Goal: Task Accomplishment & Management: Complete application form

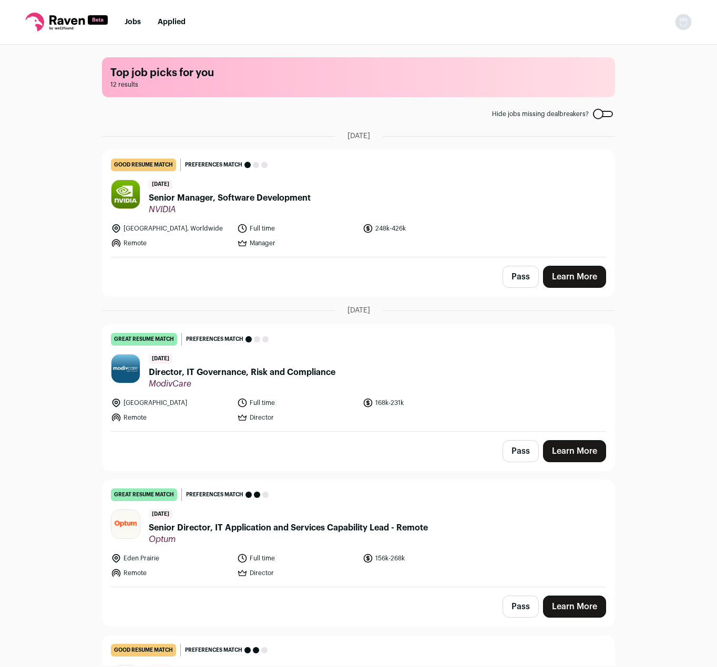
click at [256, 198] on span "Senior Manager, Software Development" at bounding box center [230, 198] width 162 height 13
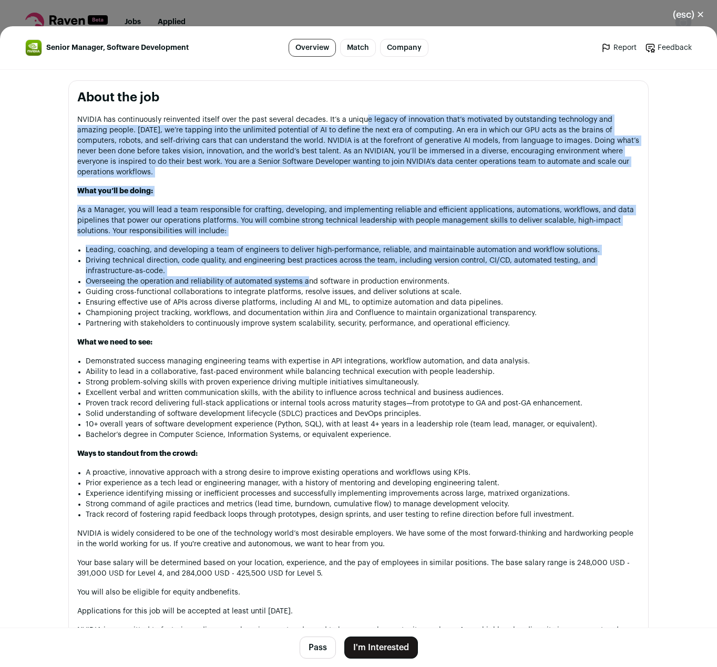
scroll to position [495, 0]
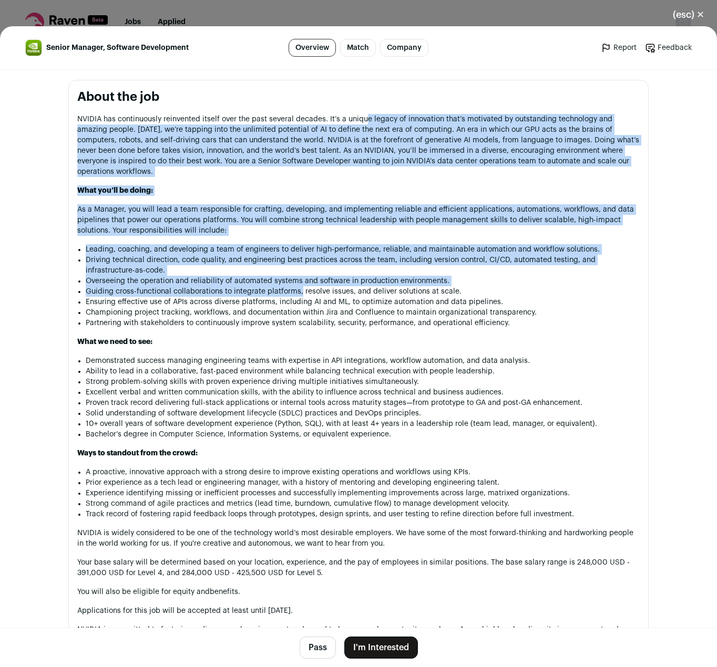
drag, startPoint x: 362, startPoint y: 122, endPoint x: 296, endPoint y: 293, distance: 183.0
click at [296, 293] on div "NVIDIA has continuously reinvented itself over the past several decades. It’s a…" at bounding box center [358, 385] width 562 height 542
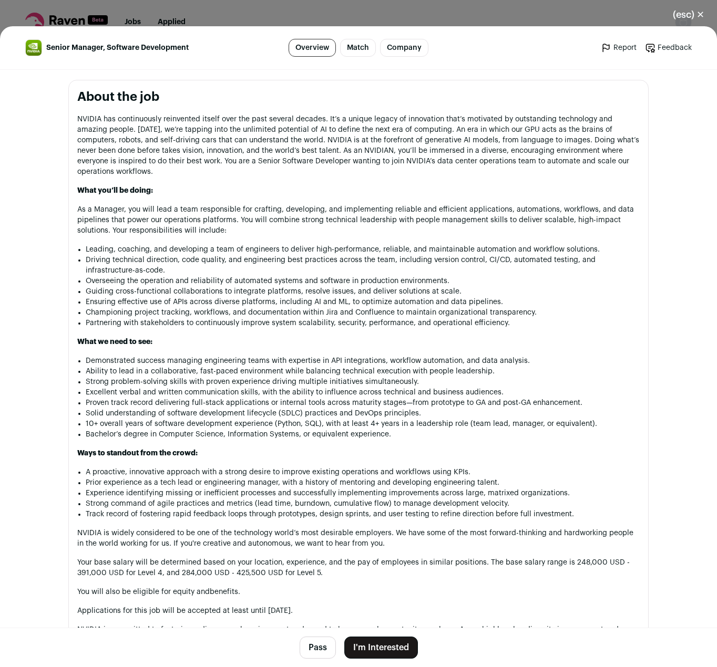
click at [302, 363] on li "Demonstrated success managing engineering teams with expertise in API integrati…" at bounding box center [363, 361] width 554 height 11
click at [300, 373] on li "Ability to lead in a collaborative, fast-paced environment while balancing tech…" at bounding box center [363, 371] width 554 height 11
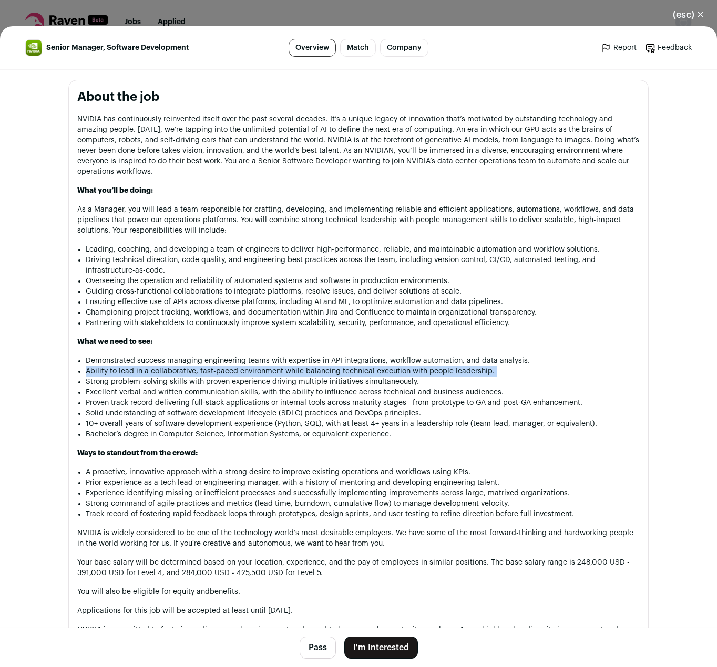
click at [300, 373] on li "Ability to lead in a collaborative, fast-paced environment while balancing tech…" at bounding box center [363, 371] width 554 height 11
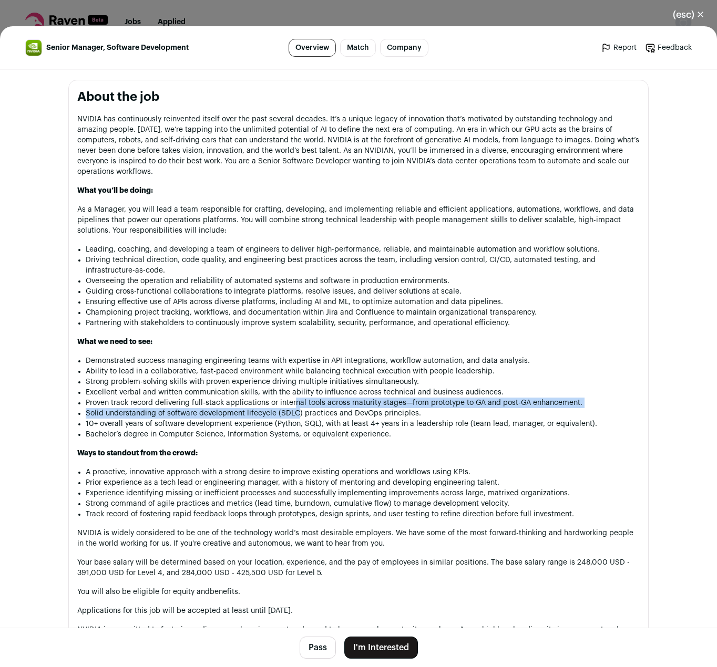
drag, startPoint x: 291, startPoint y: 399, endPoint x: 291, endPoint y: 414, distance: 14.7
click at [291, 414] on ul "Demonstrated success managing engineering teams with expertise in API integrati…" at bounding box center [363, 398] width 554 height 84
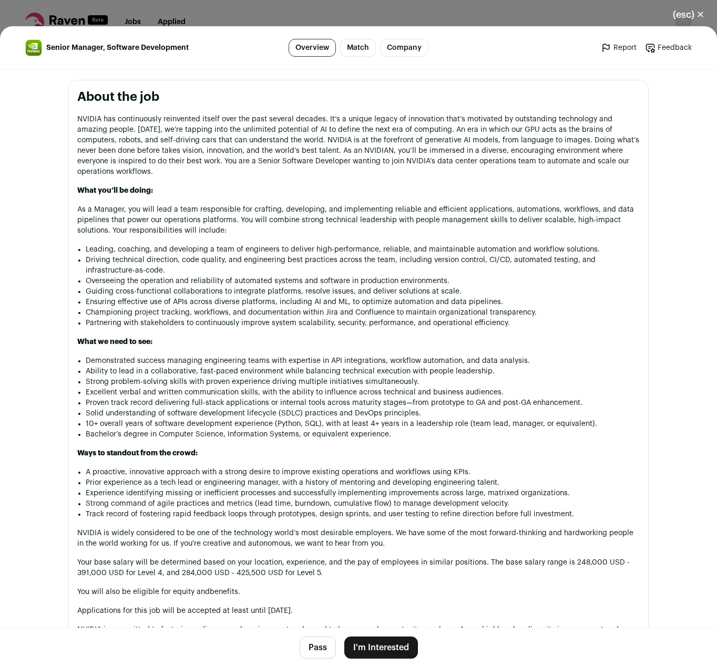
click at [299, 415] on li "Solid understanding of software development lifecycle (SDLC) practices and DevO…" at bounding box center [363, 413] width 554 height 11
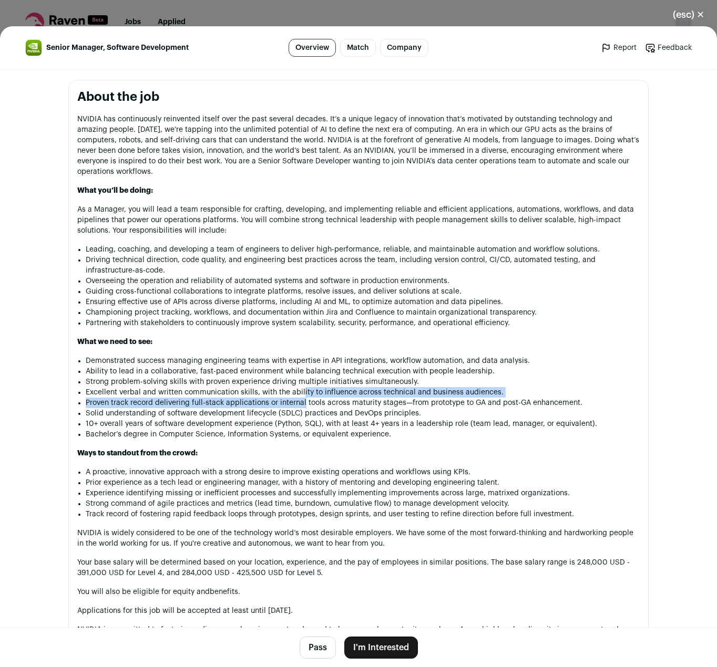
drag, startPoint x: 299, startPoint y: 391, endPoint x: 300, endPoint y: 404, distance: 13.2
click at [300, 404] on ul "Demonstrated success managing engineering teams with expertise in API integrati…" at bounding box center [363, 398] width 554 height 84
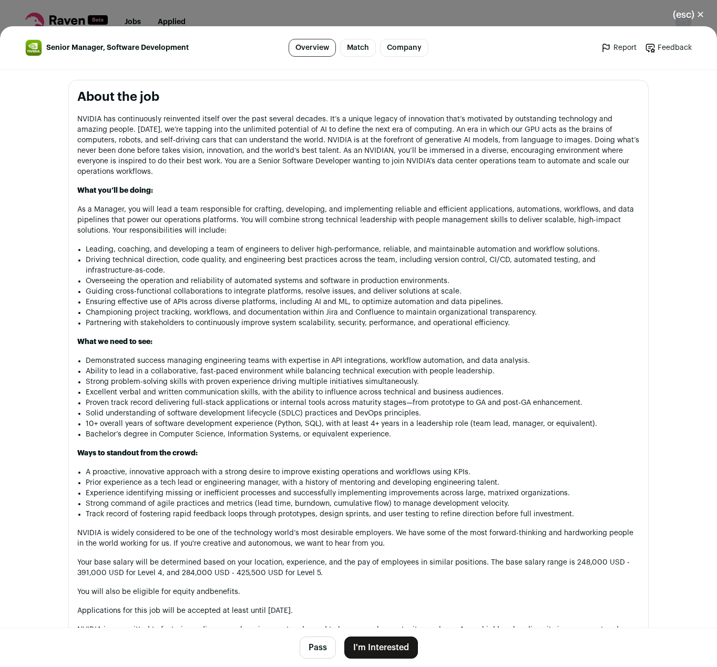
click at [311, 406] on li "Proven track record delivering full-stack applications or internal tools across…" at bounding box center [363, 403] width 554 height 11
drag, startPoint x: 313, startPoint y: 424, endPoint x: 272, endPoint y: 422, distance: 40.5
click at [272, 422] on li "10+ overall years of software development experience (Python, SQL), with at lea…" at bounding box center [363, 424] width 554 height 11
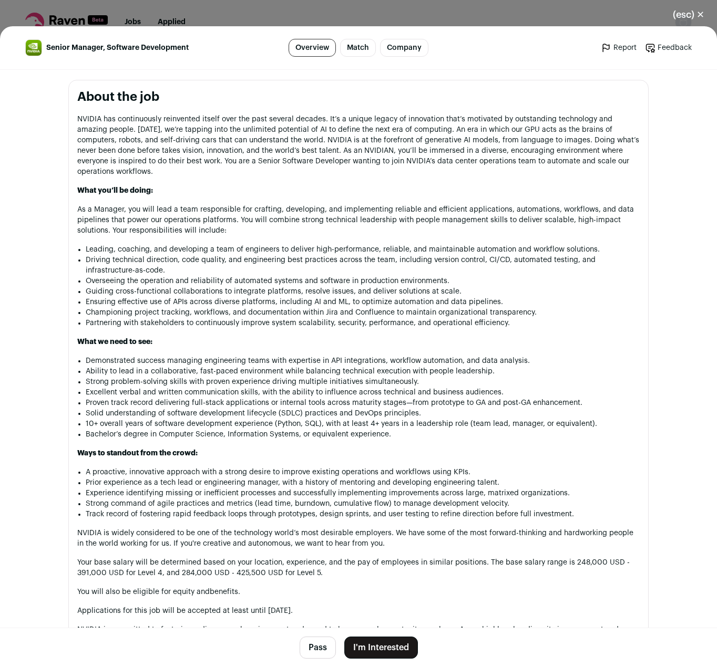
click at [283, 473] on li "A proactive, innovative approach with a strong desire to improve existing opera…" at bounding box center [363, 472] width 554 height 11
click at [291, 476] on li "A proactive, innovative approach with a strong desire to improve existing opera…" at bounding box center [363, 472] width 554 height 11
click at [292, 474] on li "A proactive, innovative approach with a strong desire to improve existing opera…" at bounding box center [363, 472] width 554 height 11
click at [292, 470] on li "A proactive, innovative approach with a strong desire to improve existing opera…" at bounding box center [363, 472] width 554 height 11
click at [301, 485] on li "Prior experience as a tech lead or engineering manager, with a history of mento…" at bounding box center [363, 483] width 554 height 11
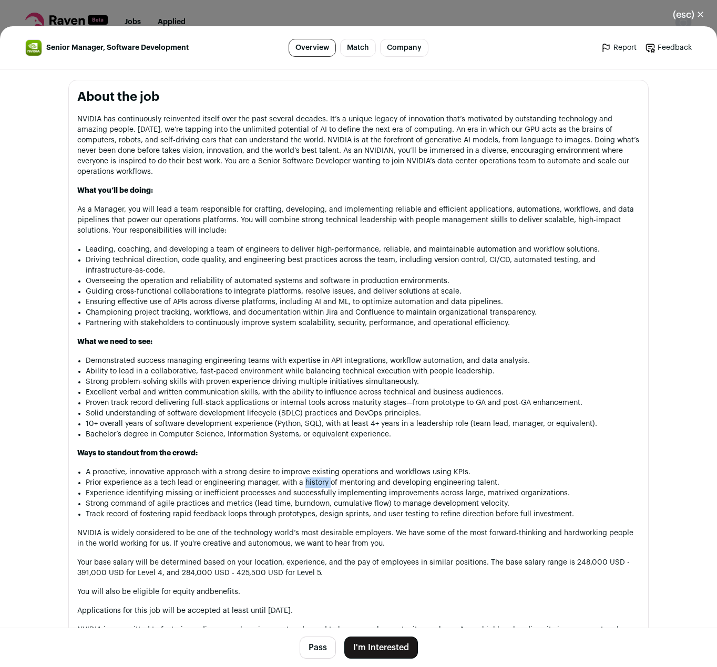
click at [301, 485] on li "Prior experience as a tech lead or engineering manager, with a history of mento…" at bounding box center [363, 483] width 554 height 11
click at [300, 496] on li "Experience identifying missing or inefficient processes and successfully implem…" at bounding box center [363, 493] width 554 height 11
click at [307, 494] on li "Experience identifying missing or inefficient processes and successfully implem…" at bounding box center [363, 493] width 554 height 11
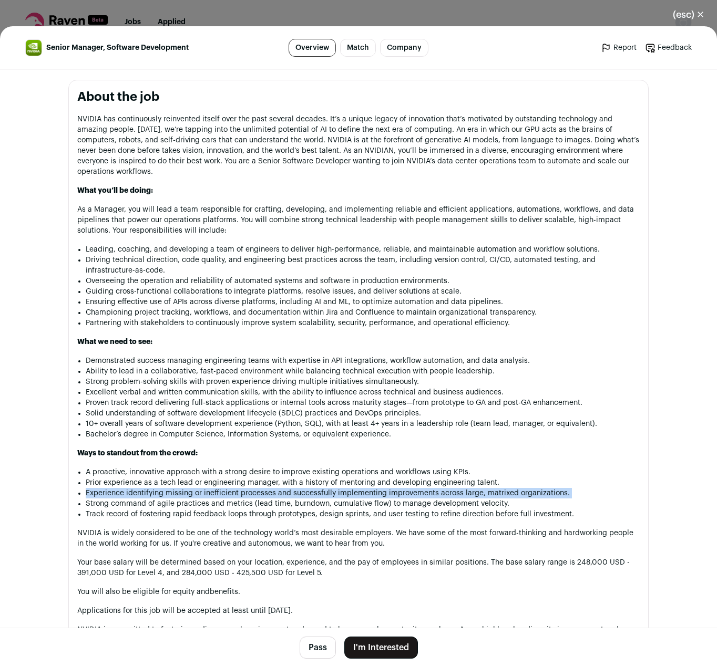
click at [307, 494] on li "Experience identifying missing or inefficient processes and successfully implem…" at bounding box center [363, 493] width 554 height 11
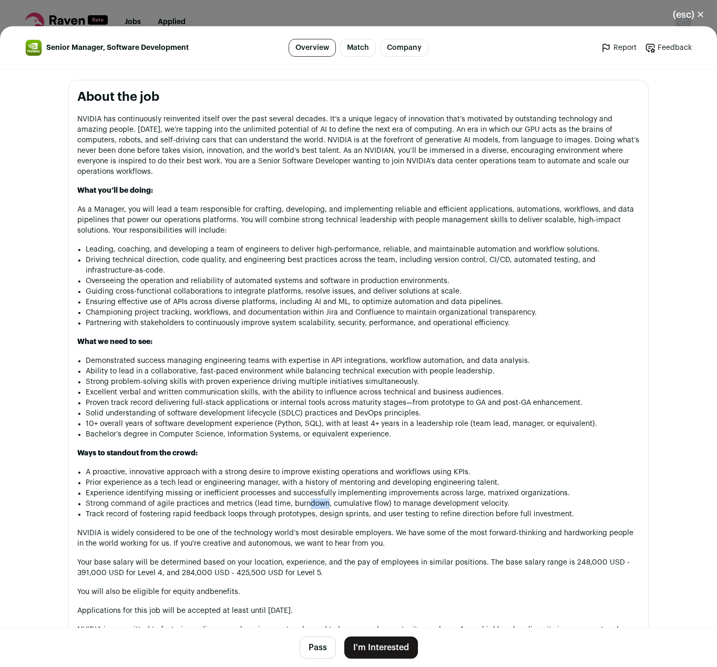
drag, startPoint x: 303, startPoint y: 507, endPoint x: 322, endPoint y: 507, distance: 18.9
click at [322, 507] on li "Strong command of agile practices and metrics (lead time, burndown, cumulative …" at bounding box center [363, 504] width 554 height 11
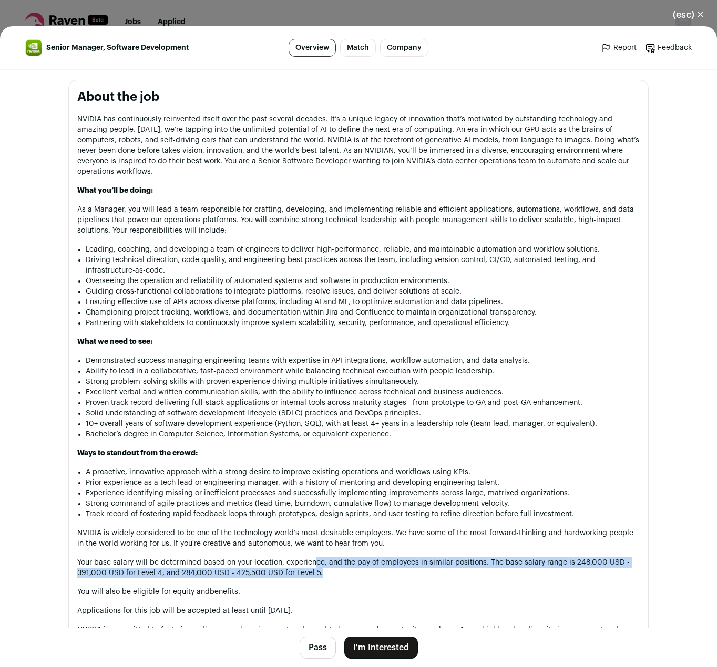
drag, startPoint x: 313, startPoint y: 574, endPoint x: 312, endPoint y: 564, distance: 10.0
click at [312, 564] on p "Your base salary will be determined based on your location, experience, and the…" at bounding box center [358, 568] width 562 height 21
click at [317, 574] on p "Your base salary will be determined based on your location, experience, and the…" at bounding box center [358, 568] width 562 height 21
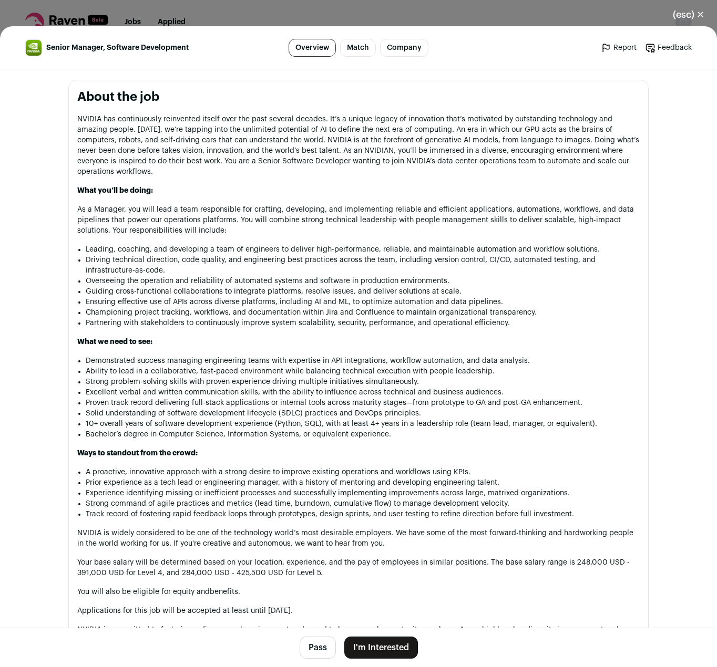
click at [317, 573] on p "Your base salary will be determined based on your location, experience, and the…" at bounding box center [358, 568] width 562 height 21
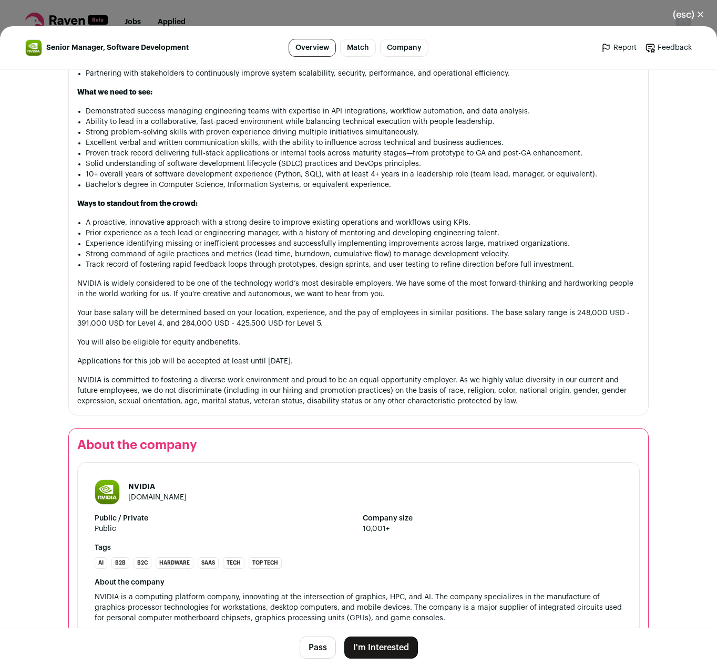
scroll to position [727, 0]
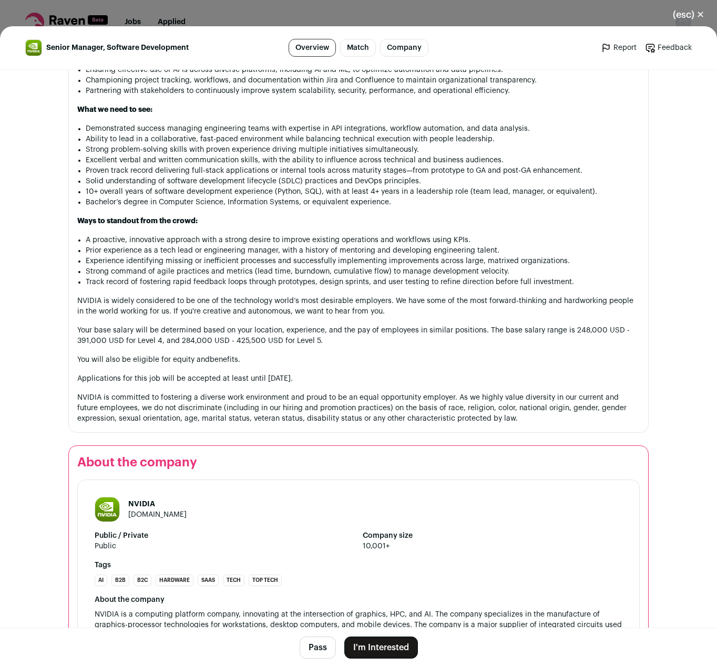
click at [378, 645] on button "I'm Interested" at bounding box center [381, 648] width 74 height 22
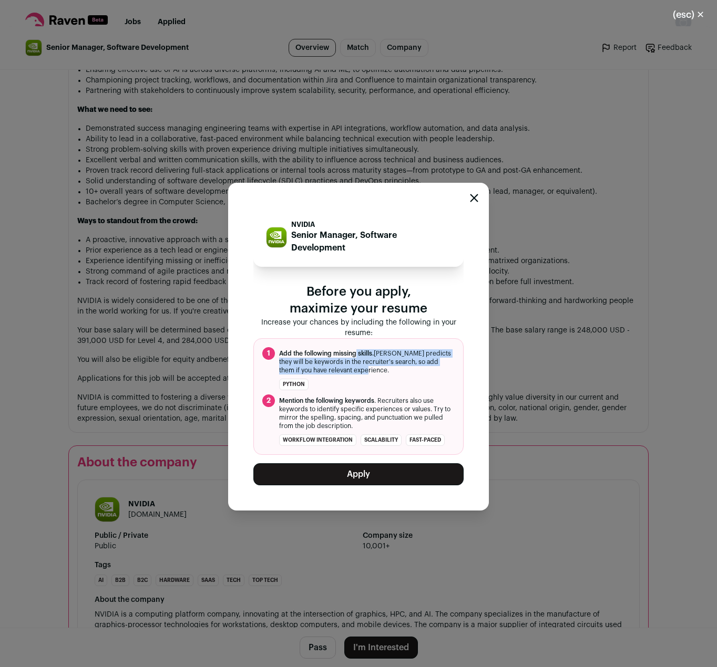
drag, startPoint x: 356, startPoint y: 371, endPoint x: 355, endPoint y: 355, distance: 15.8
click at [355, 355] on span "Add the following missing skills. [PERSON_NAME] predicts they will be keywords …" at bounding box center [367, 362] width 176 height 25
click at [361, 372] on span "Add the following missing skills. [PERSON_NAME] predicts they will be keywords …" at bounding box center [367, 362] width 176 height 25
drag, startPoint x: 358, startPoint y: 369, endPoint x: 356, endPoint y: 348, distance: 21.1
click at [356, 348] on li "1 Add the following missing skills. [PERSON_NAME] predicts they will be keyword…" at bounding box center [358, 360] width 192 height 27
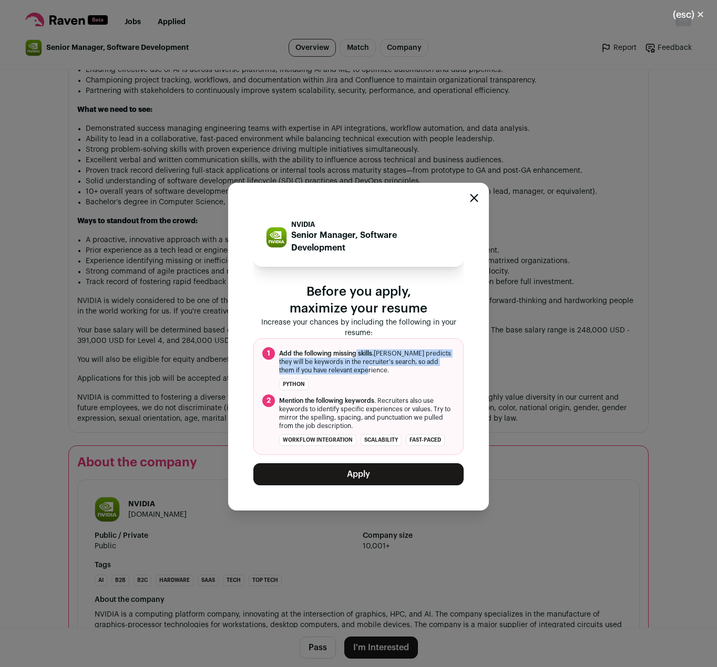
click at [360, 370] on span "Add the following missing skills. [PERSON_NAME] predicts they will be keywords …" at bounding box center [367, 362] width 176 height 25
drag, startPoint x: 360, startPoint y: 370, endPoint x: 355, endPoint y: 354, distance: 16.8
click at [355, 354] on span "Add the following missing skills. [PERSON_NAME] predicts they will be keywords …" at bounding box center [367, 362] width 176 height 25
